Goal: Find specific page/section

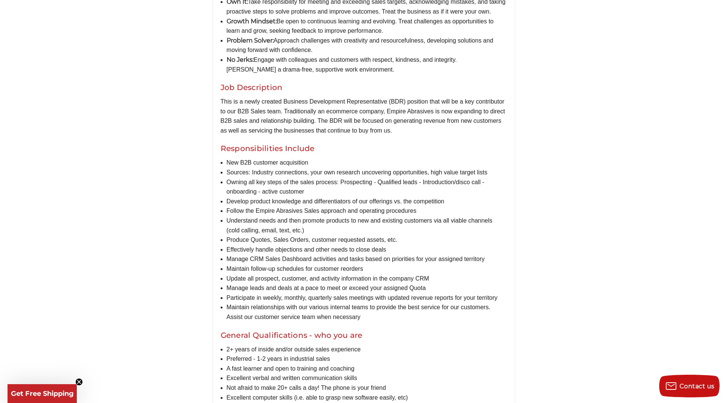
scroll to position [381, 0]
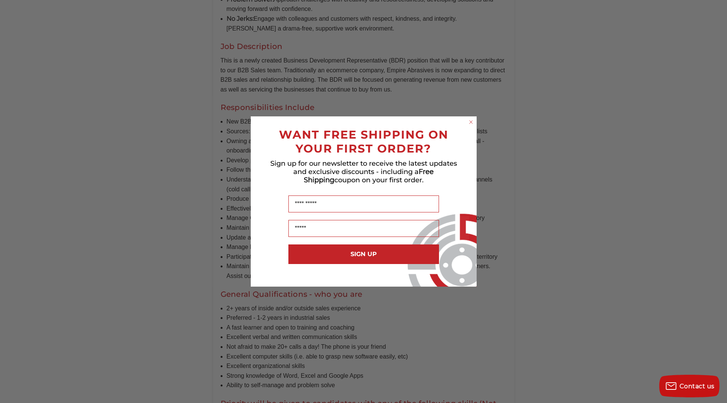
click at [470, 120] on circle "Close dialog" at bounding box center [470, 122] width 7 height 7
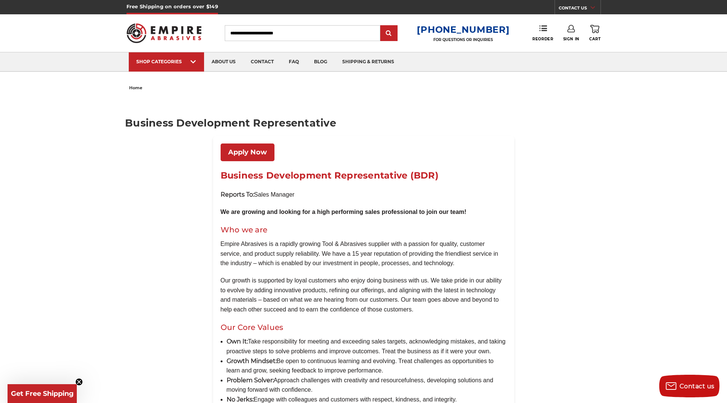
scroll to position [0, 0]
click at [256, 61] on link "contact" at bounding box center [262, 61] width 38 height 19
click at [264, 34] on input "Search" at bounding box center [303, 33] width 156 height 16
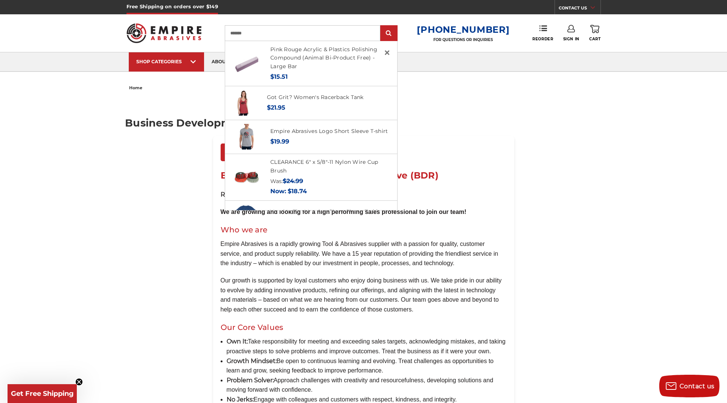
type input "*******"
click at [492, 83] on ul "home" at bounding box center [363, 87] width 469 height 11
click at [391, 50] on span "×" at bounding box center [387, 52] width 7 height 15
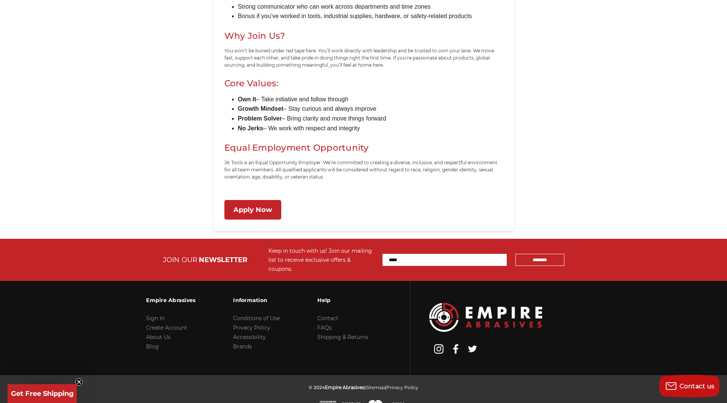
scroll to position [670, 0]
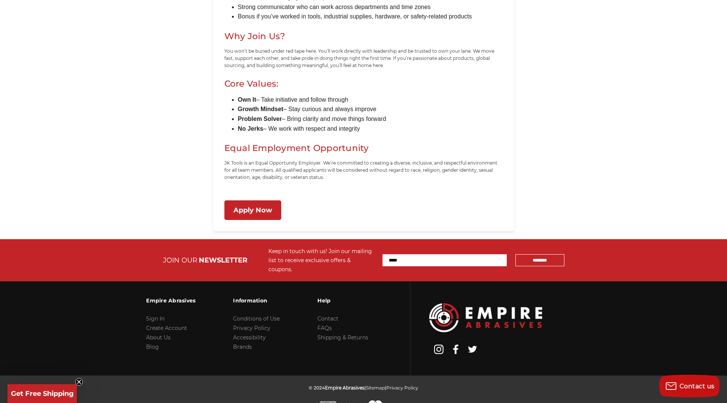
click at [249, 206] on link "Apply Now" at bounding box center [252, 210] width 57 height 20
